Goal: Task Accomplishment & Management: Manage account settings

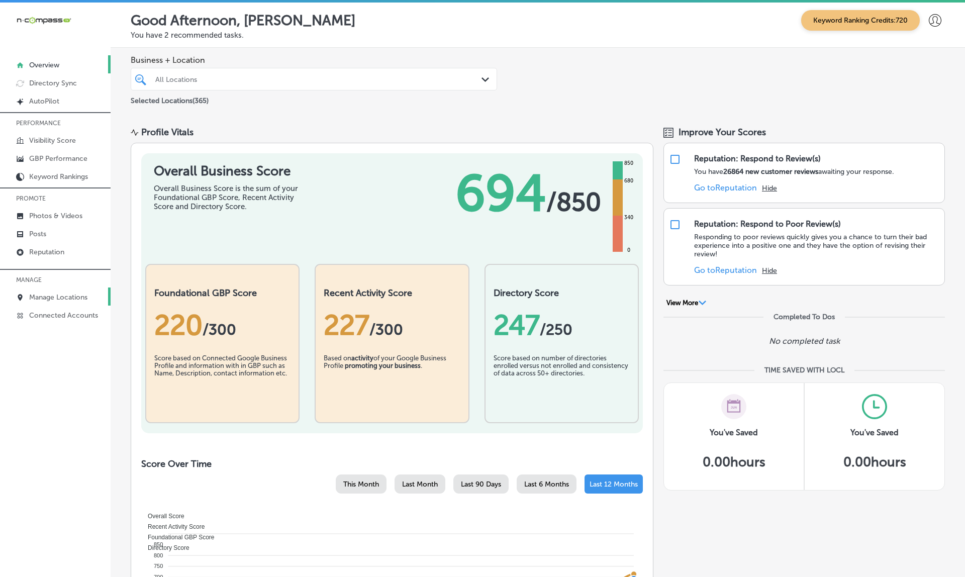
click at [42, 299] on p "Manage Locations" at bounding box center [58, 297] width 58 height 9
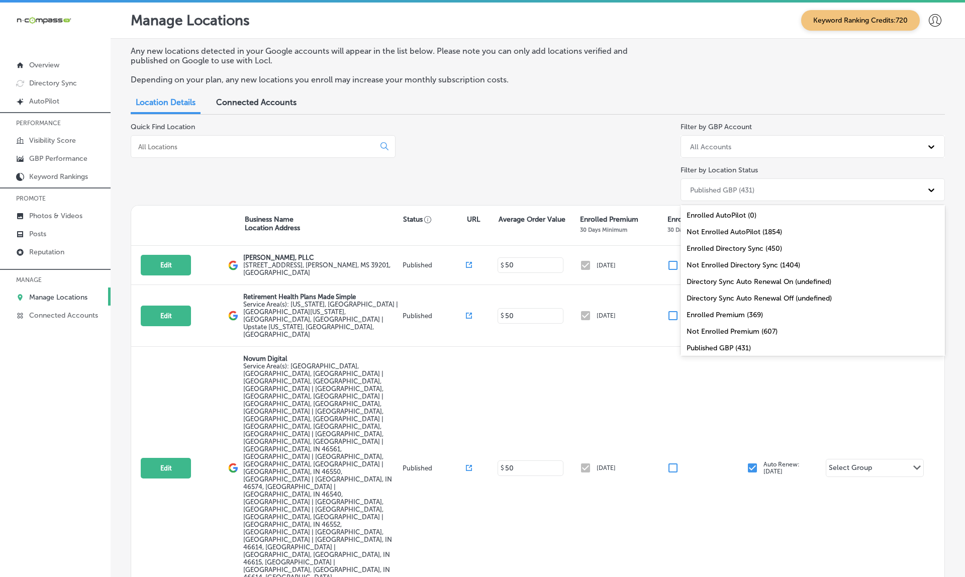
click at [712, 188] on div "Published GBP (431)" at bounding box center [722, 189] width 64 height 9
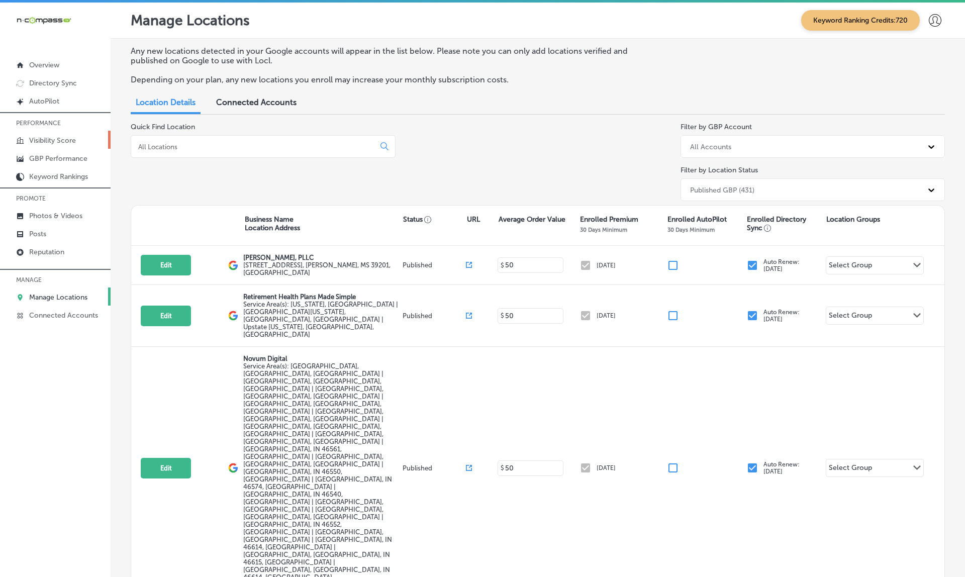
click at [54, 140] on p "Visibility Score" at bounding box center [52, 140] width 47 height 9
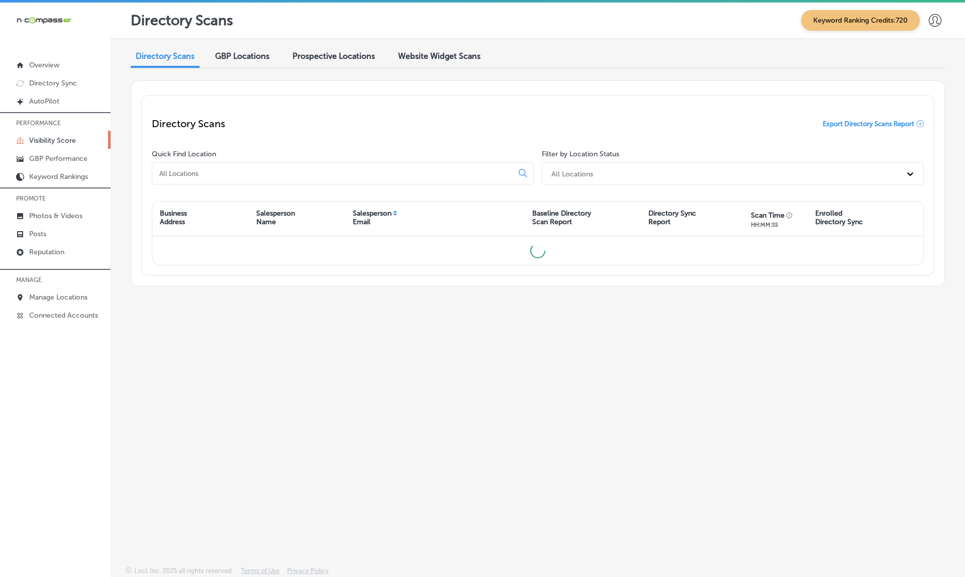
click at [610, 170] on div "All Locations" at bounding box center [723, 173] width 355 height 17
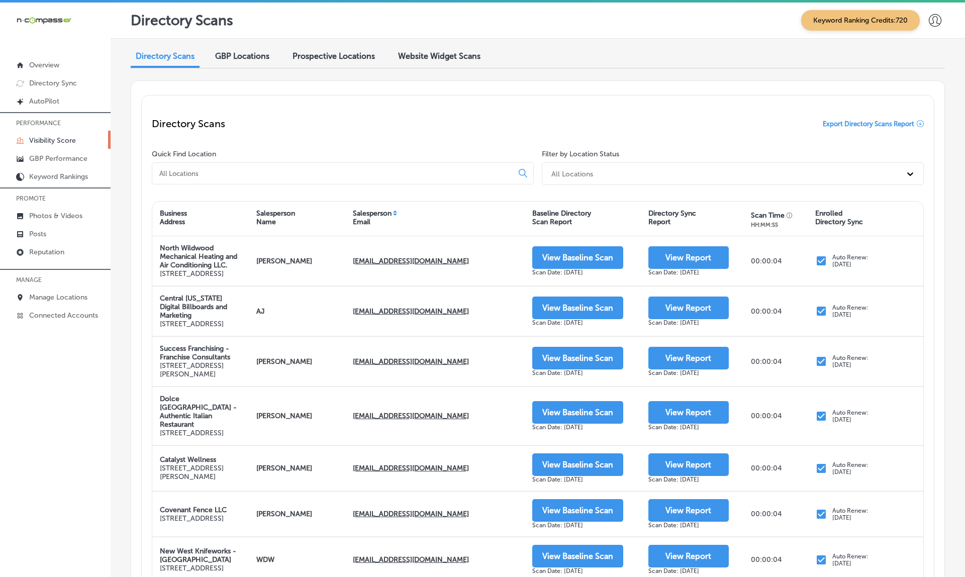
click at [610, 170] on div "All Locations" at bounding box center [723, 173] width 355 height 17
click at [261, 57] on span "GBP Locations" at bounding box center [242, 56] width 54 height 10
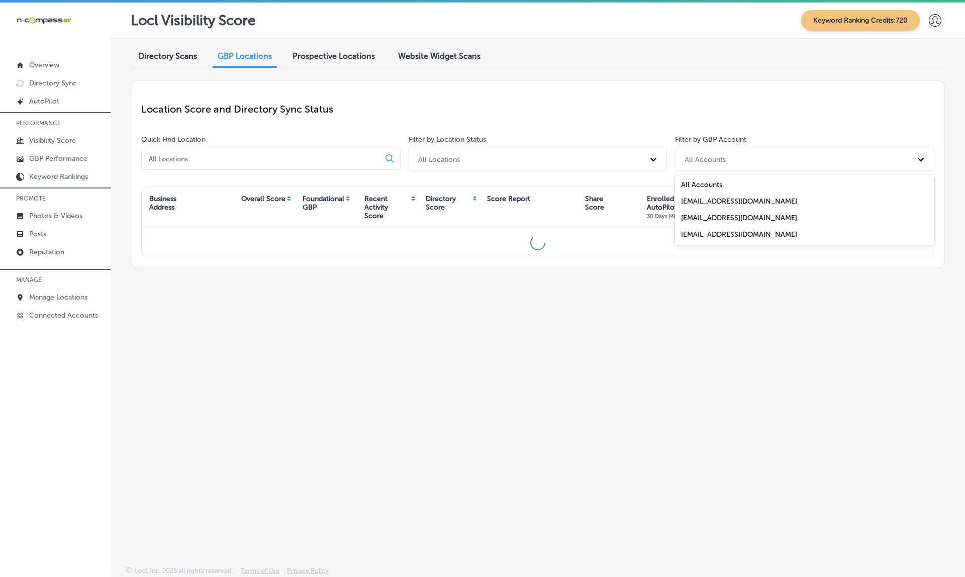
click at [743, 162] on div "All Accounts" at bounding box center [796, 159] width 232 height 17
click at [592, 155] on div "All Locations" at bounding box center [528, 159] width 231 height 17
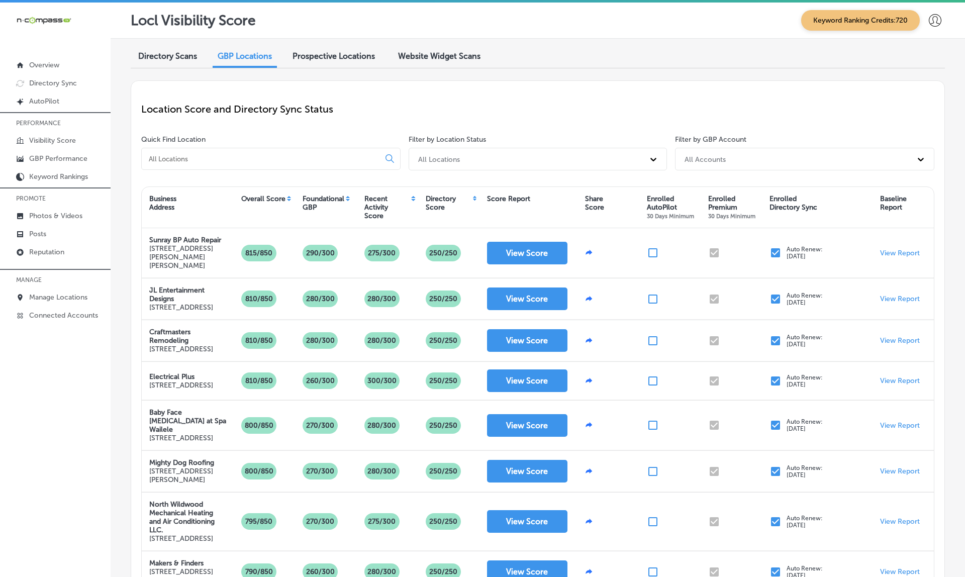
click at [569, 124] on div "Location Score and Directory Sync Status" at bounding box center [537, 109] width 793 height 36
click at [63, 309] on link "Connected Accounts" at bounding box center [55, 315] width 111 height 18
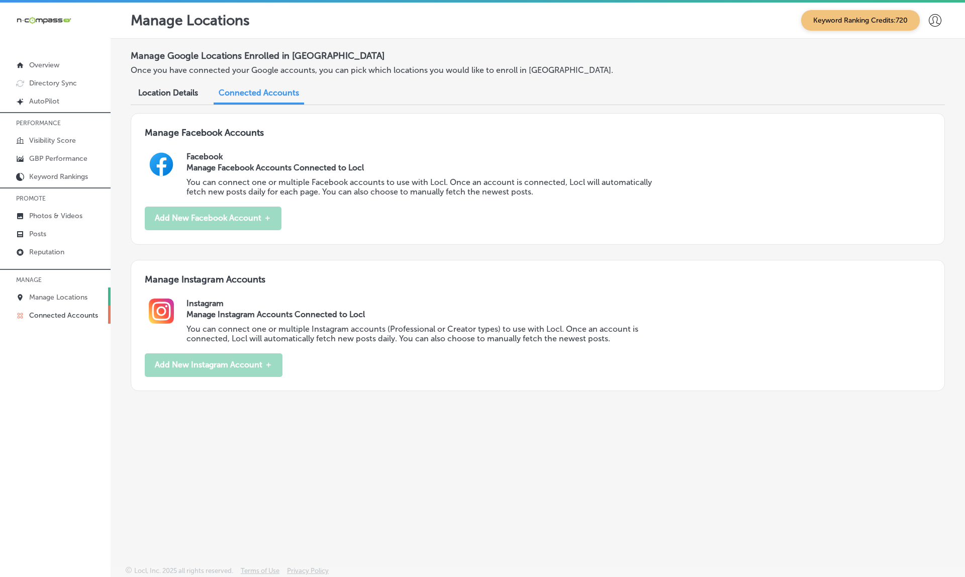
click at [69, 298] on p "Manage Locations" at bounding box center [58, 297] width 58 height 9
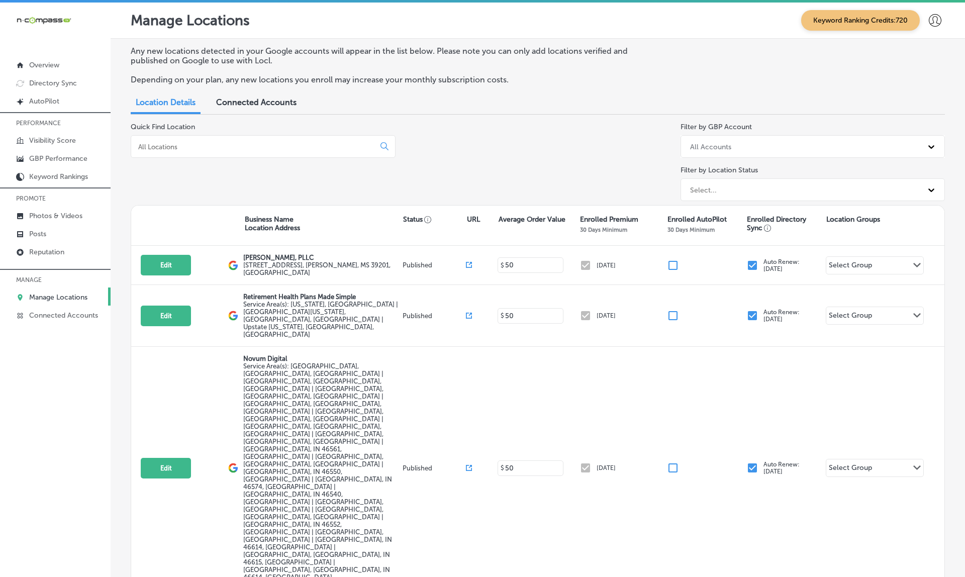
click at [758, 141] on div "All Accounts" at bounding box center [804, 146] width 238 height 17
click at [729, 189] on div "Published GBP (431)" at bounding box center [722, 189] width 64 height 9
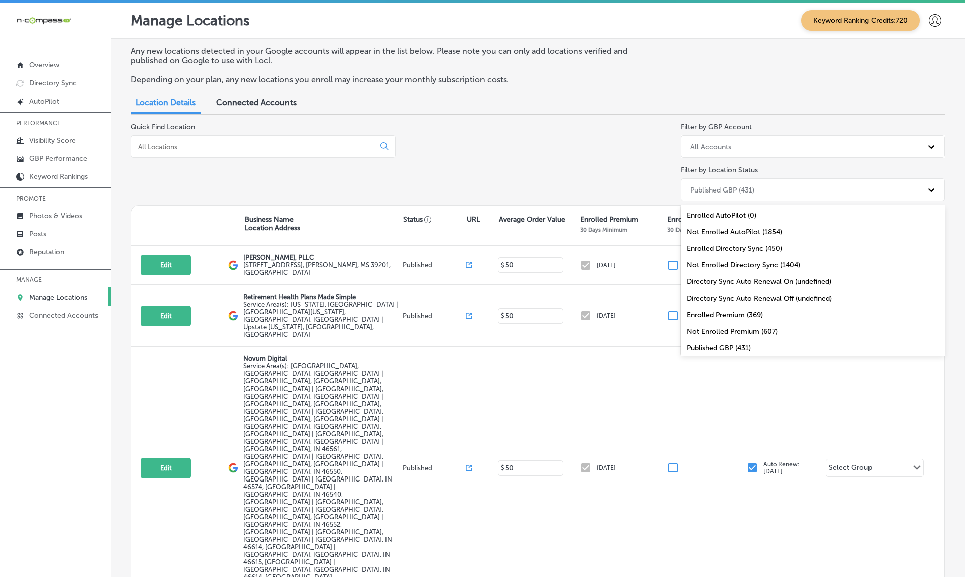
click at [835, 281] on div "Directory Sync Auto Renewal On (undefined)" at bounding box center [813, 281] width 265 height 17
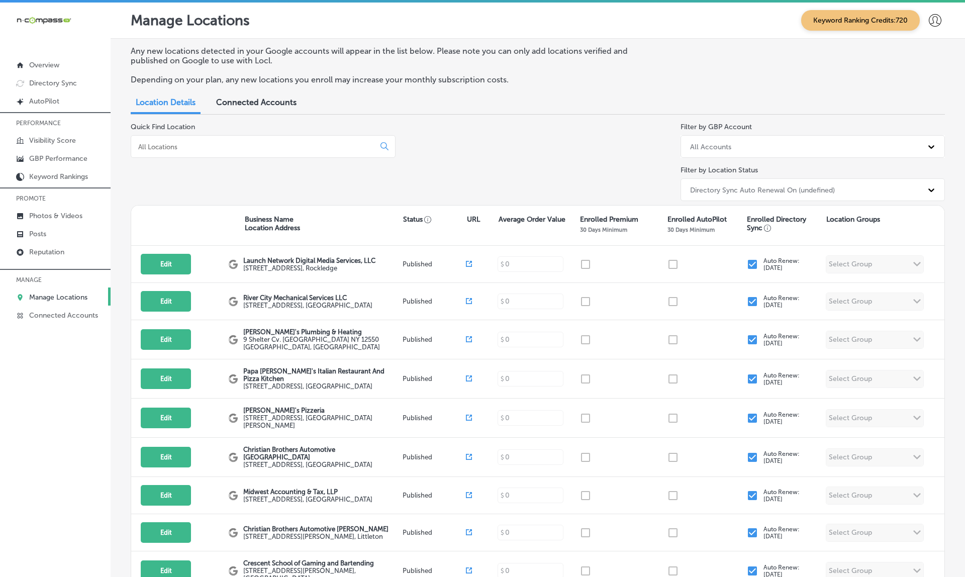
click at [778, 186] on div "Directory Sync Auto Renewal On (undefined)" at bounding box center [762, 189] width 145 height 9
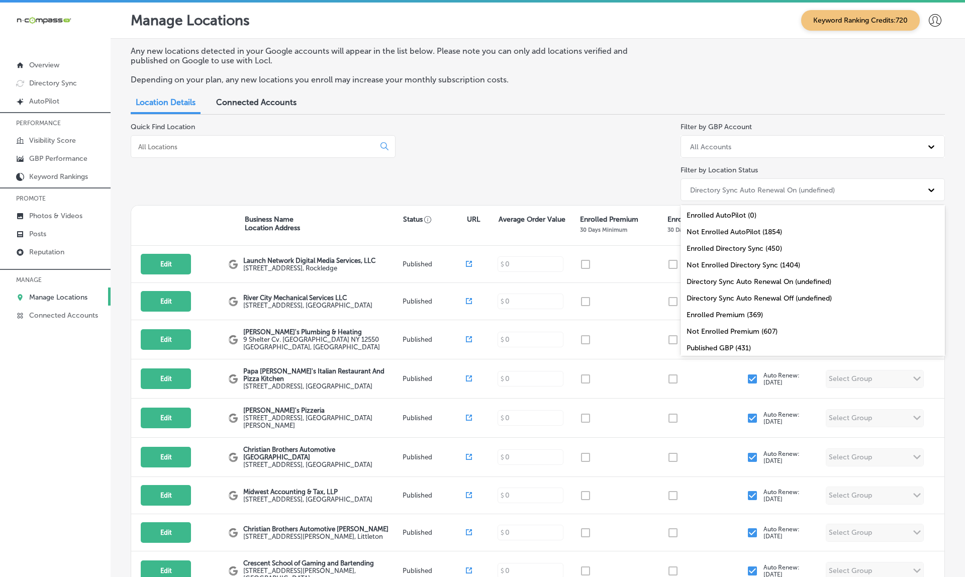
click at [764, 299] on div "Directory Sync Auto Renewal Off (undefined)" at bounding box center [813, 298] width 265 height 17
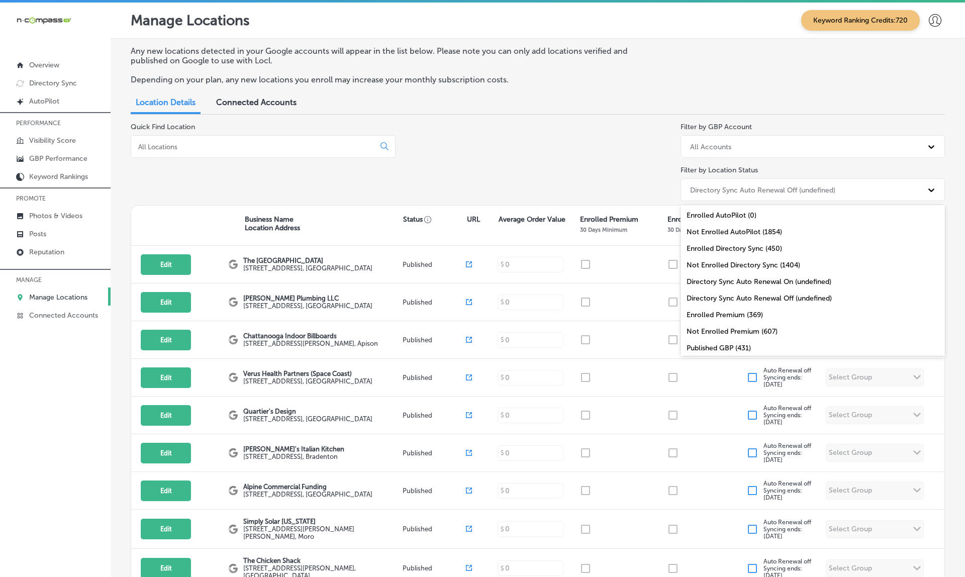
click at [767, 190] on div "Directory Sync Auto Renewal Off (undefined)" at bounding box center [762, 189] width 145 height 9
click at [751, 248] on div "Enrolled Directory Sync (450)" at bounding box center [813, 248] width 265 height 17
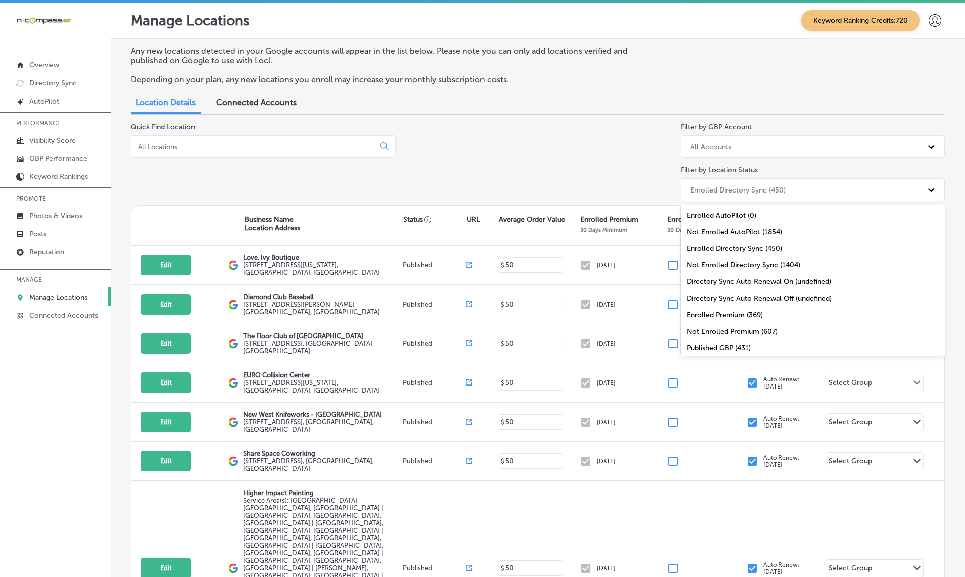
click at [782, 185] on div "Enrolled Directory Sync (450)" at bounding box center [737, 189] width 95 height 9
click at [751, 192] on div "Enrolled Directory Sync (450)" at bounding box center [804, 189] width 238 height 17
click at [472, 169] on div "Quick Find Location Filter by GBP Account All Accounts Filter by Location Statu…" at bounding box center [538, 164] width 814 height 82
click at [793, 188] on div "Enrolled Directory Sync (450)" at bounding box center [804, 189] width 238 height 17
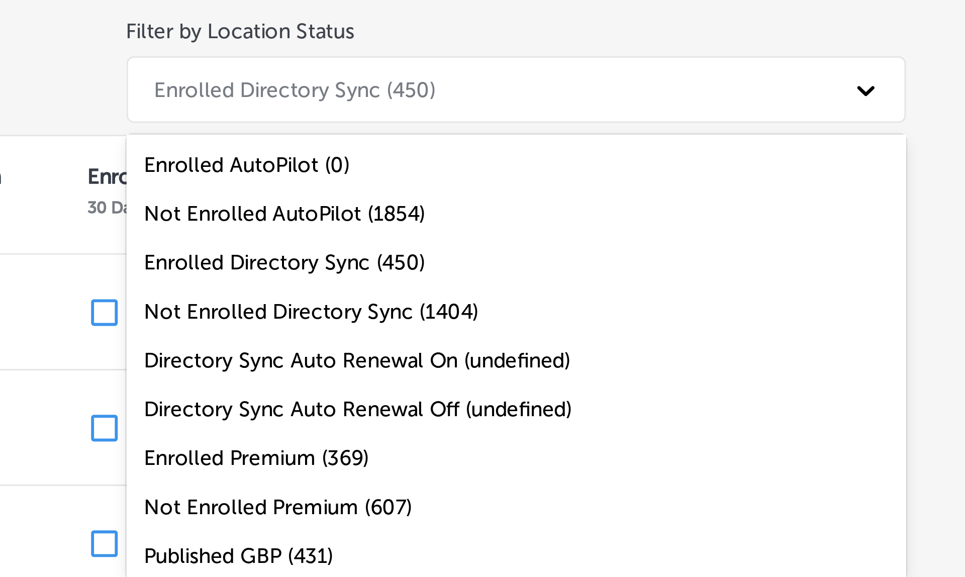
scroll to position [11, 0]
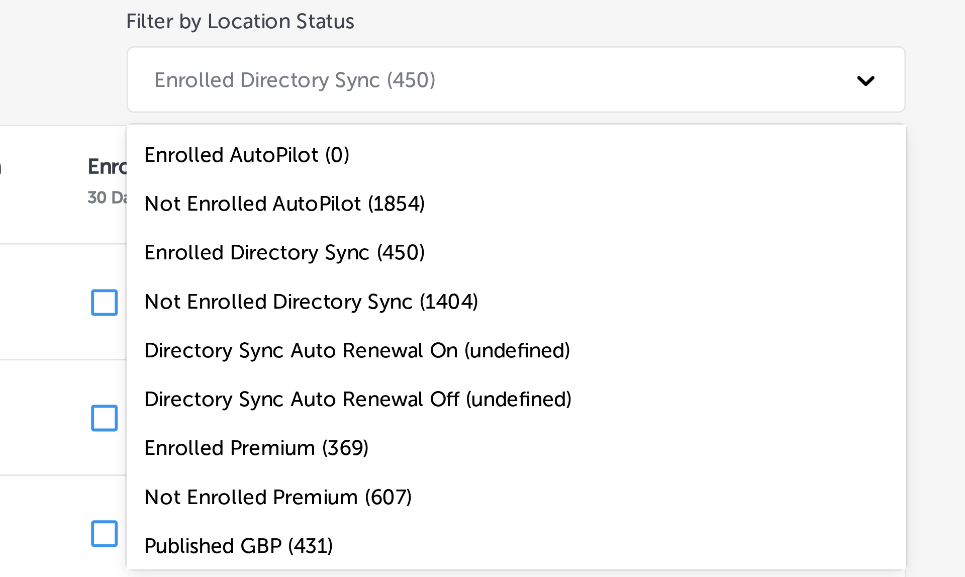
click at [685, 171] on div "Enrolled Directory Sync (450)" at bounding box center [804, 179] width 238 height 17
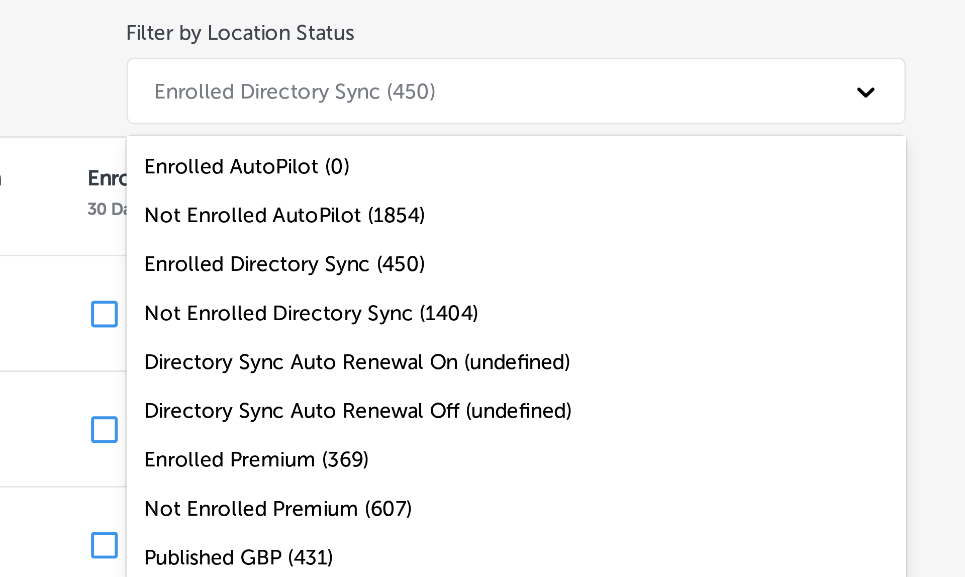
scroll to position [8, 0]
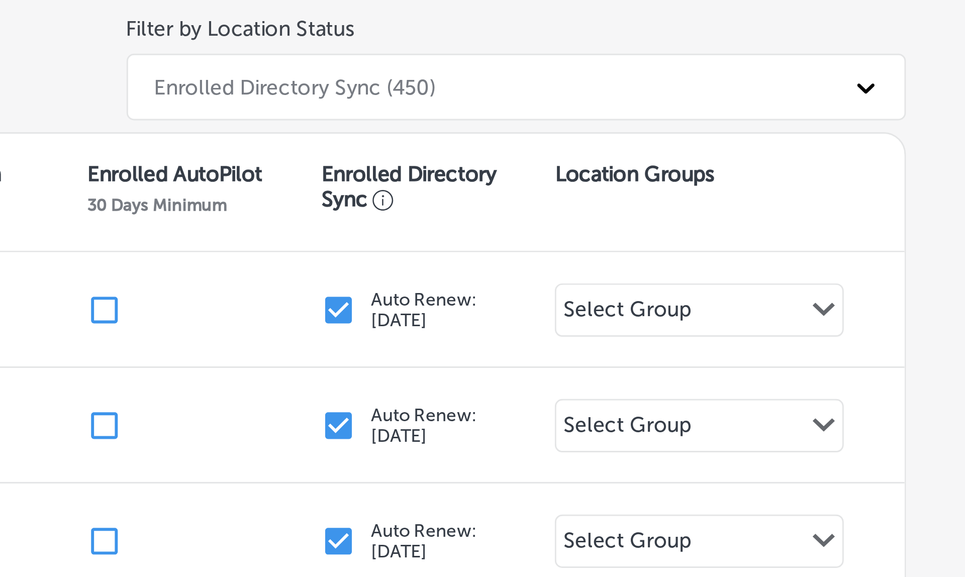
click at [685, 173] on div "Enrolled Directory Sync (450)" at bounding box center [804, 181] width 238 height 17
